Goal: Find contact information: Obtain details needed to contact an individual or organization

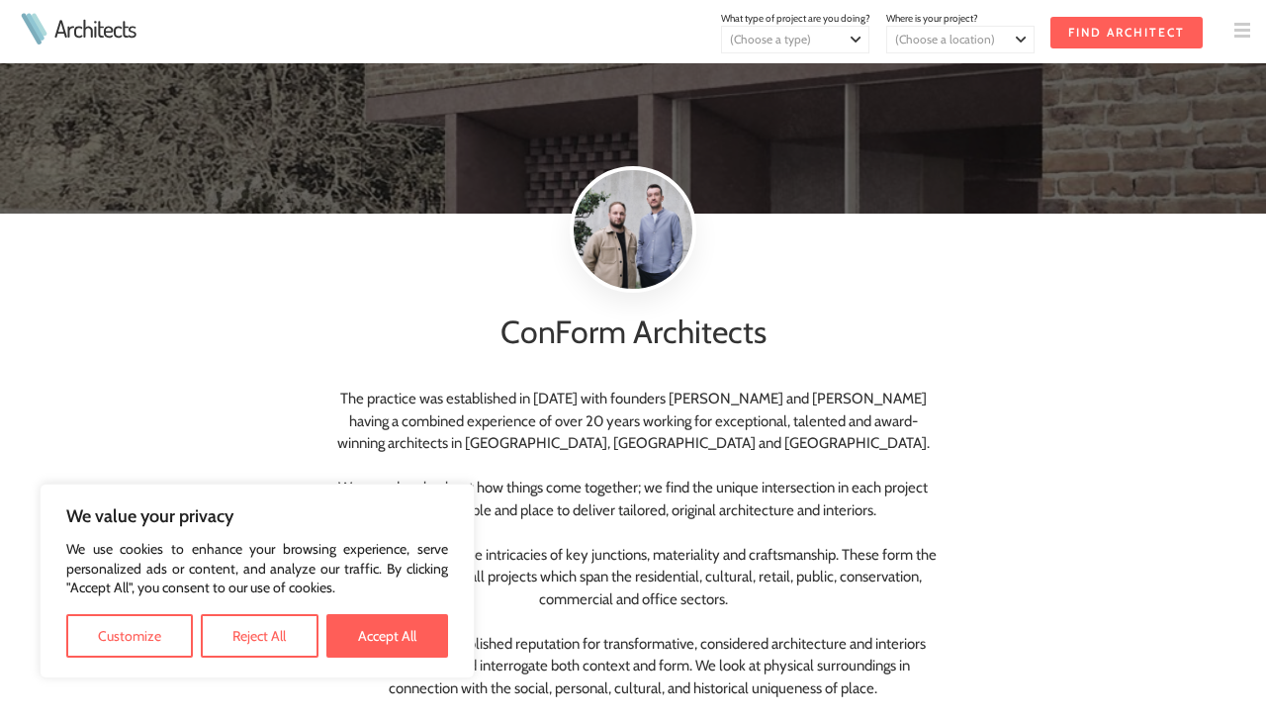
scroll to position [53, 0]
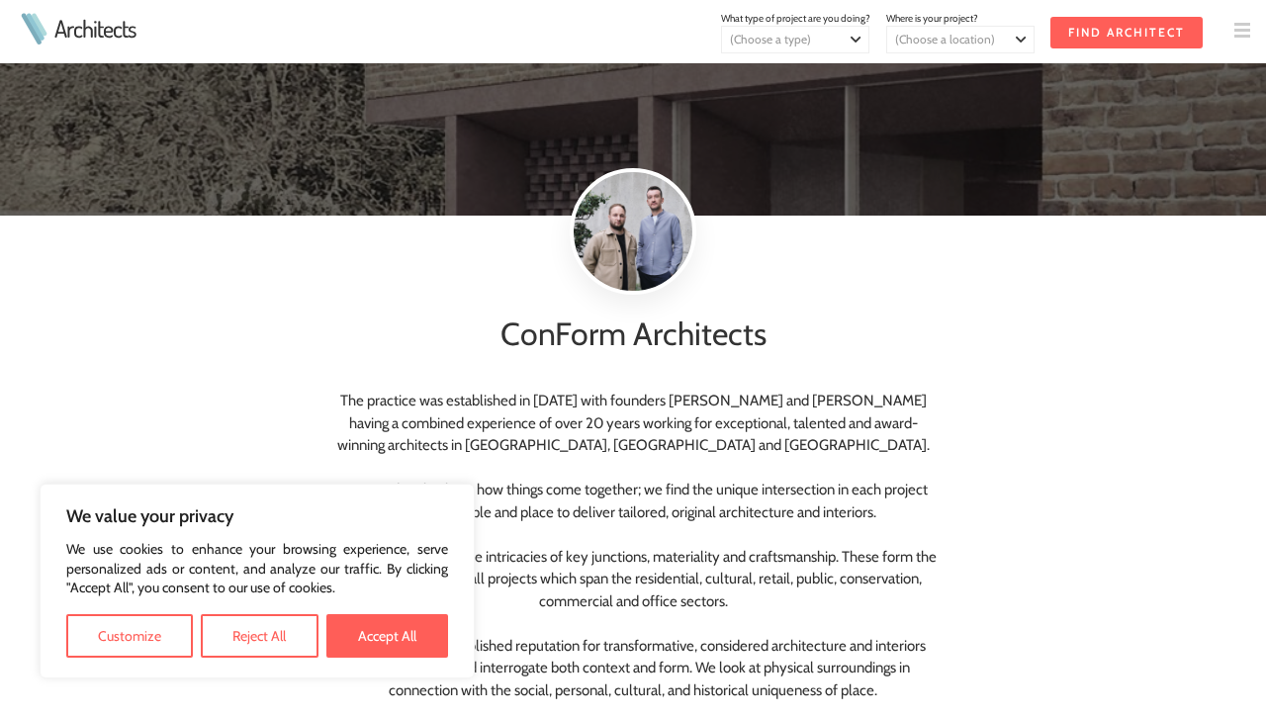
click at [616, 267] on div at bounding box center [633, 231] width 127 height 127
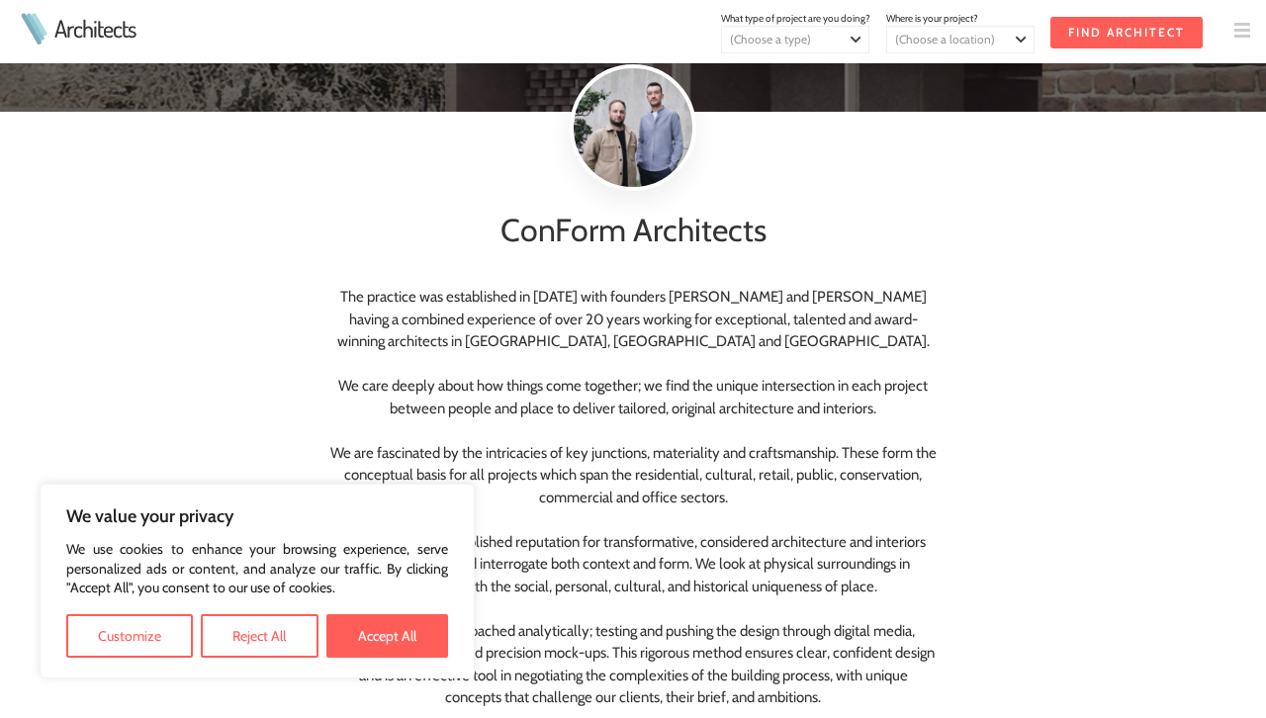
scroll to position [165, 0]
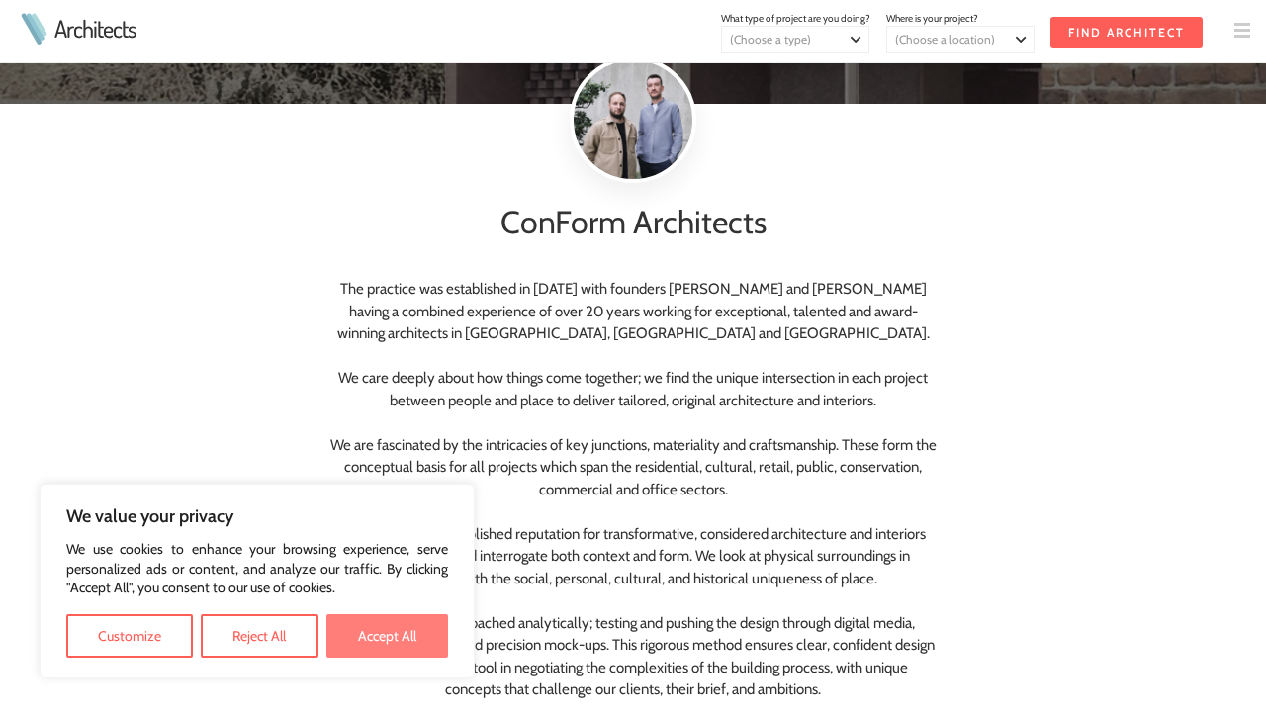
click at [381, 631] on button "Accept All" at bounding box center [388, 636] width 122 height 44
checkbox input "true"
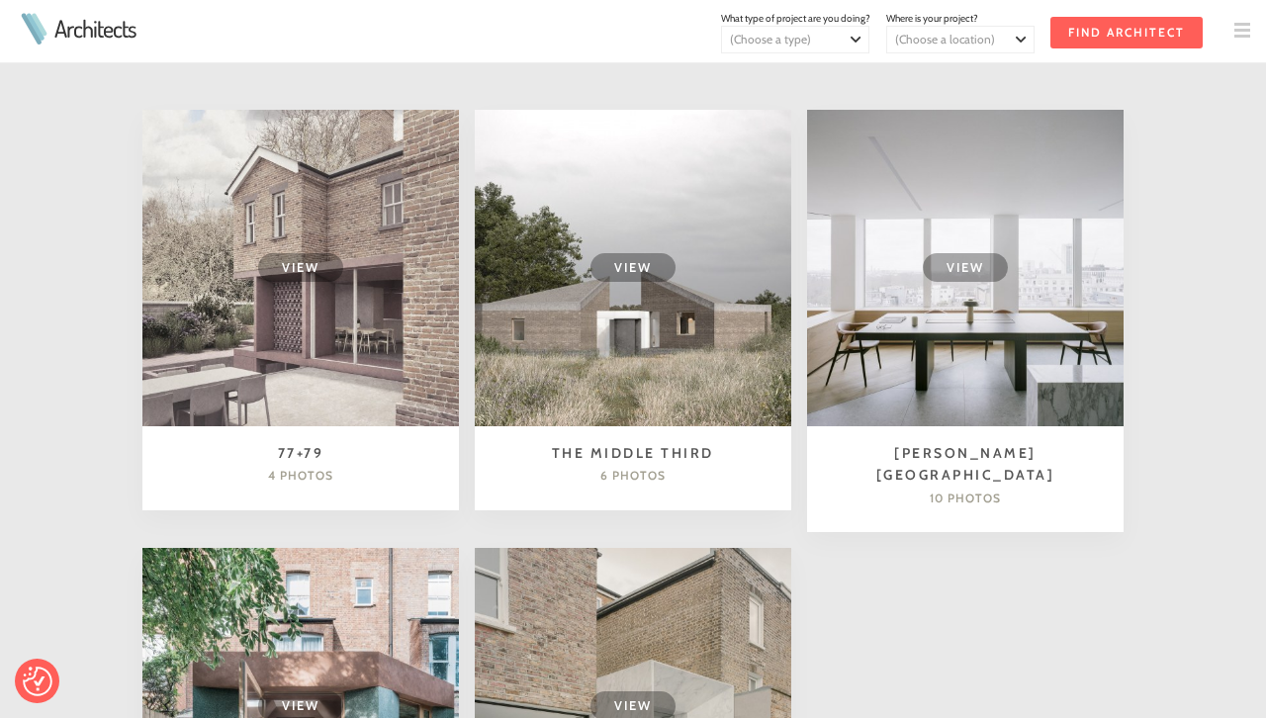
scroll to position [1528, 0]
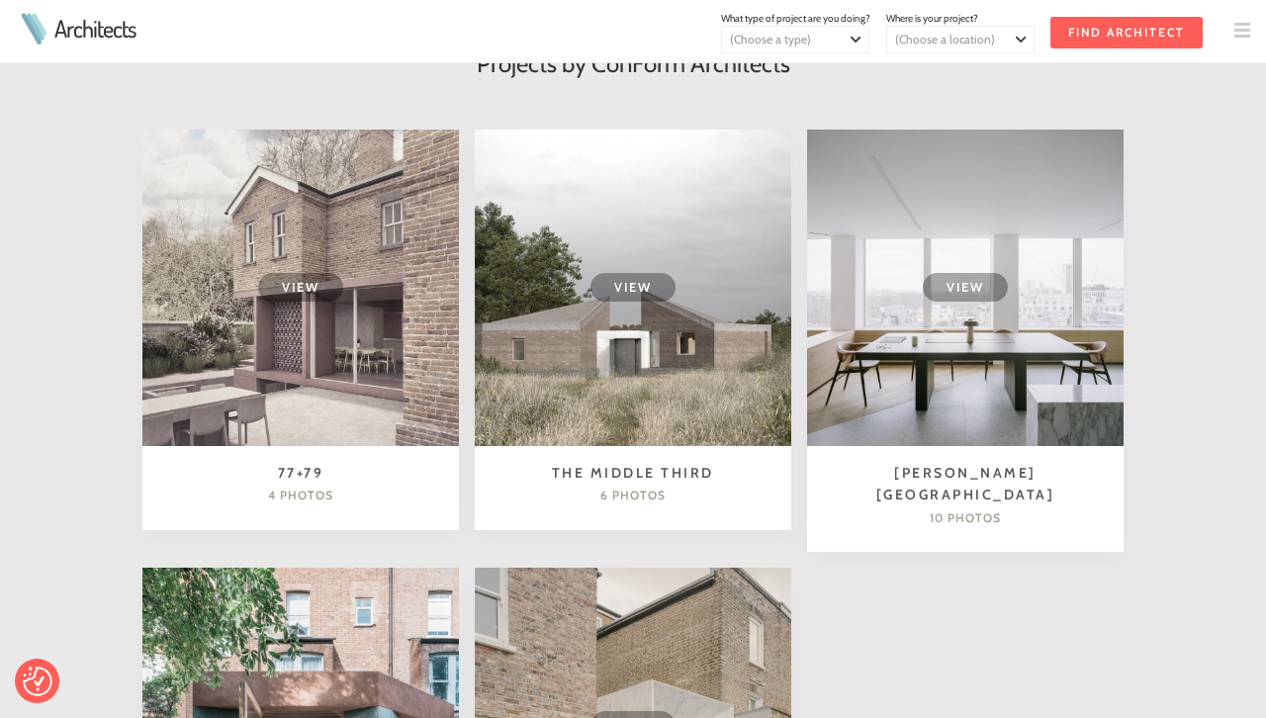
click at [673, 340] on td "View" at bounding box center [633, 288] width 317 height 317
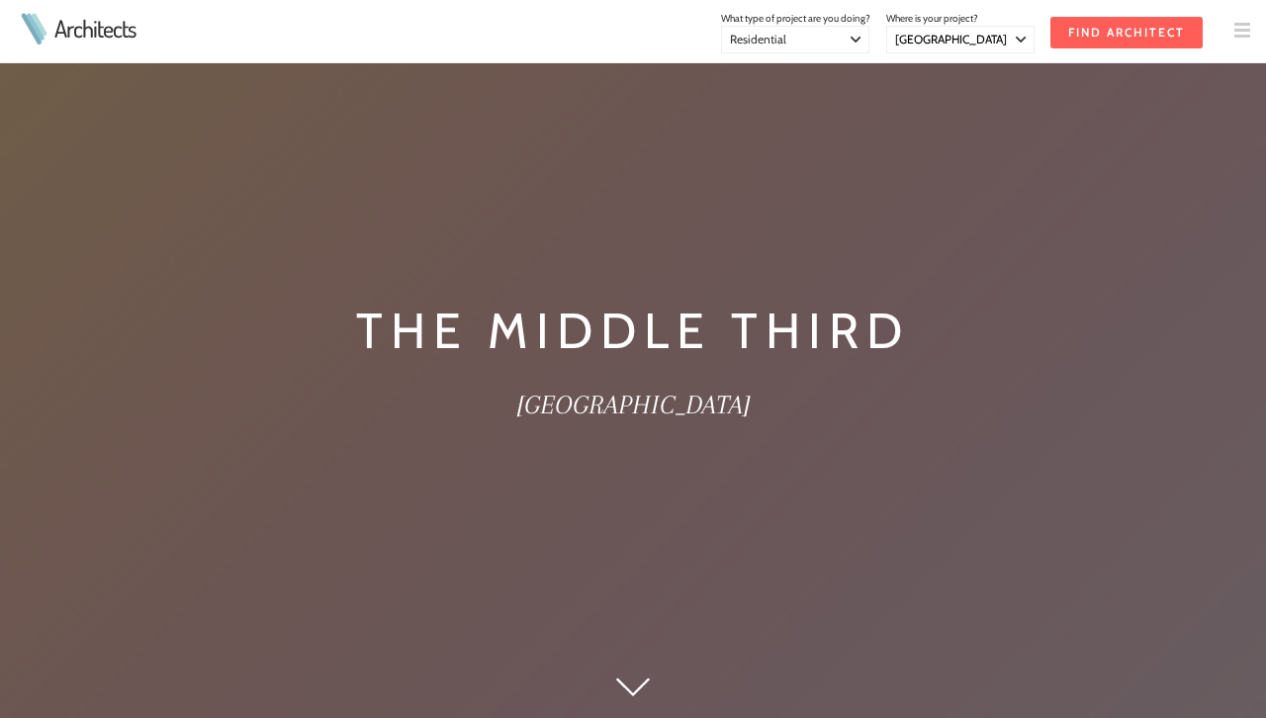
select select "[GEOGRAPHIC_DATA]"
select select "Residential"
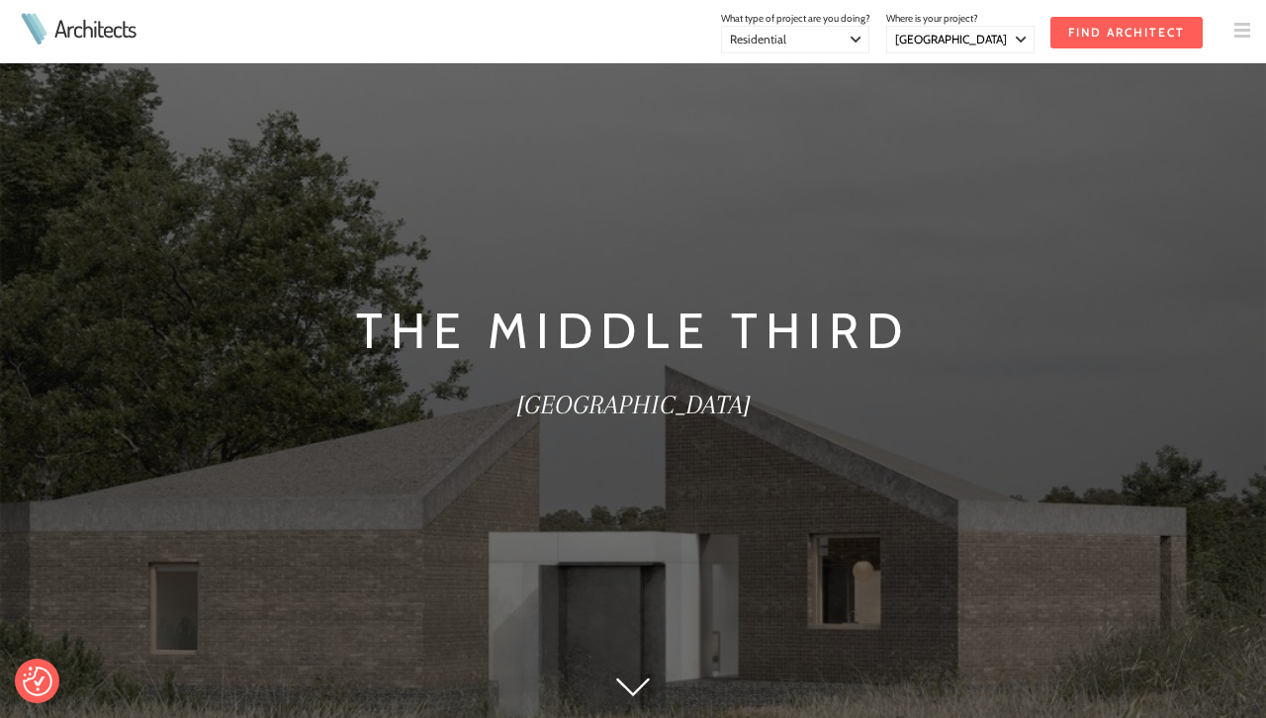
click at [632, 690] on img at bounding box center [633, 687] width 34 height 19
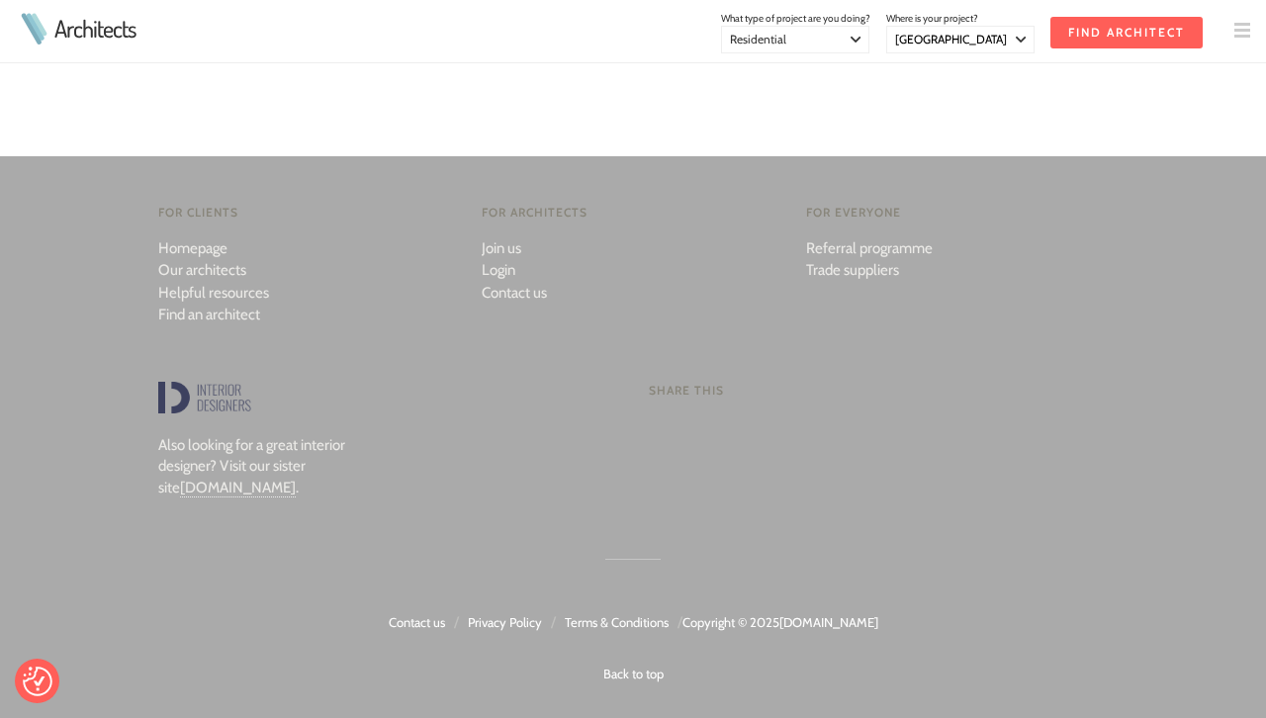
scroll to position [3017, 0]
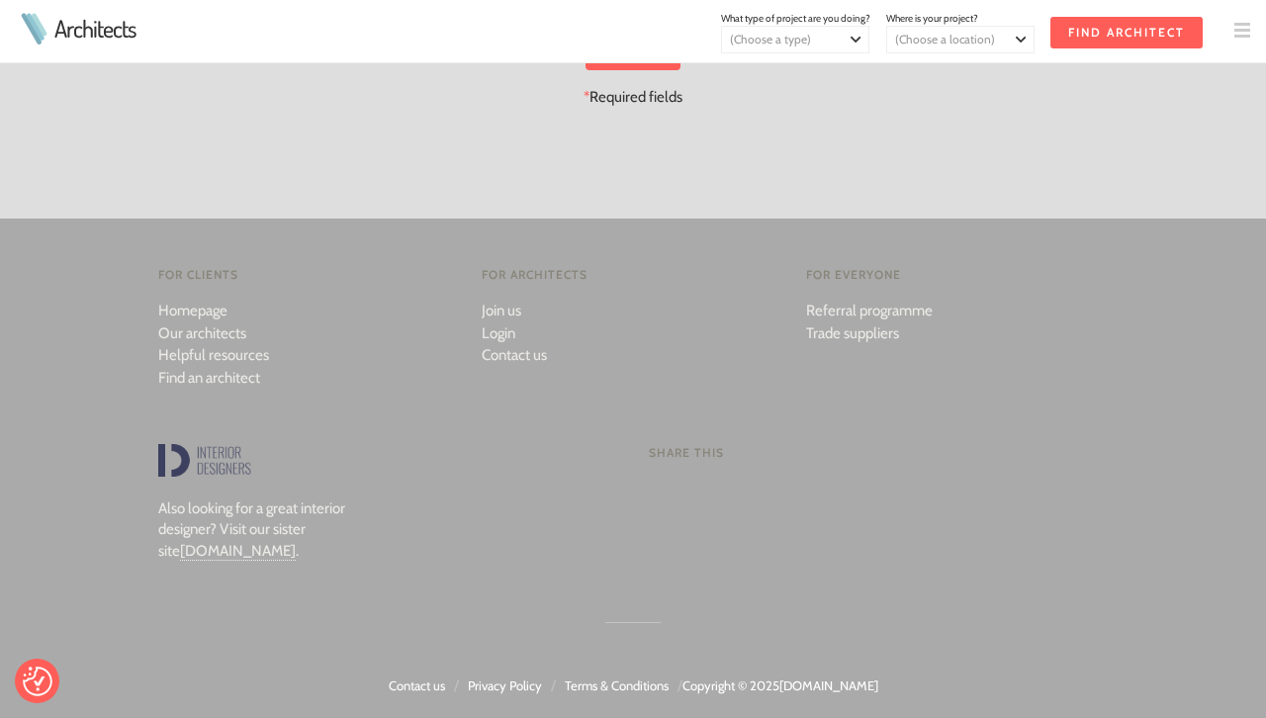
scroll to position [3429, 0]
click at [514, 347] on link "Contact us" at bounding box center [514, 356] width 65 height 18
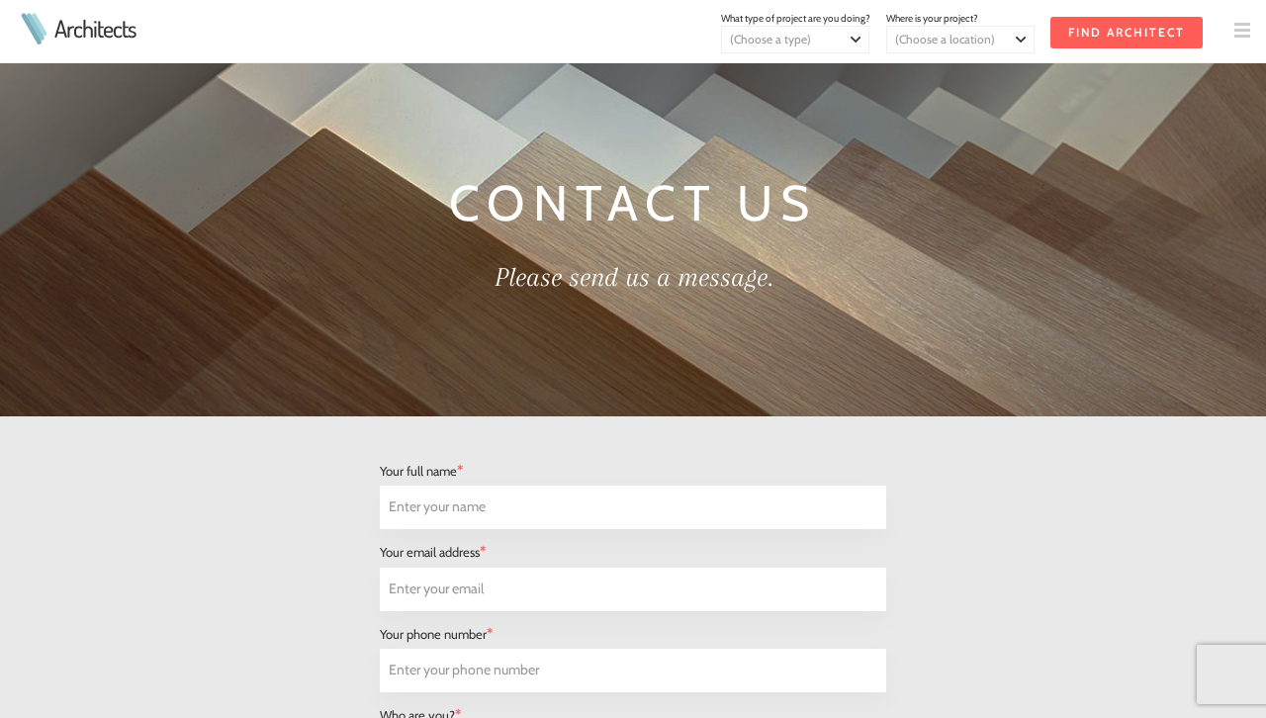
select select "Architect"
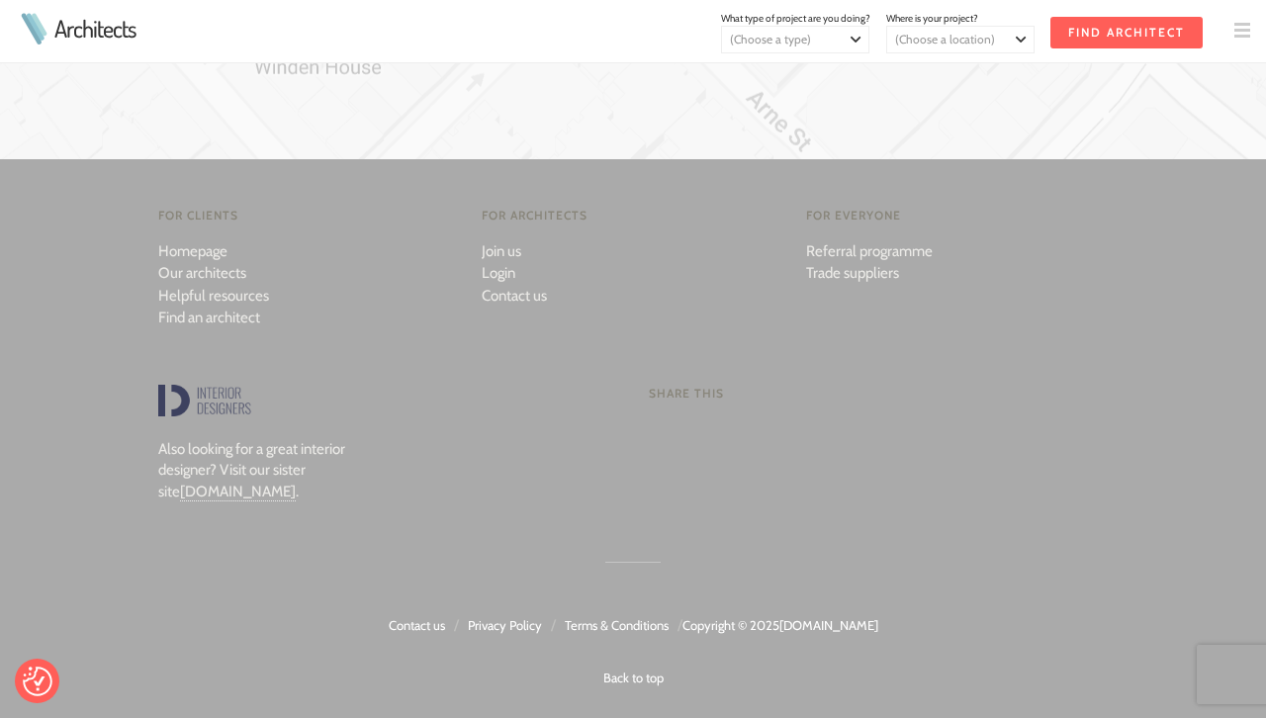
scroll to position [1483, 0]
